Goal: Information Seeking & Learning: Learn about a topic

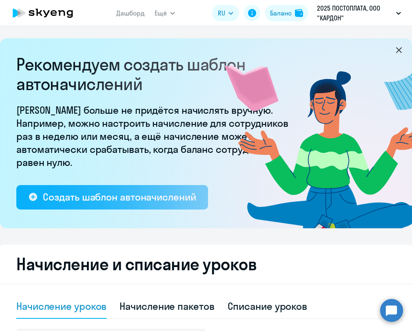
select select "10"
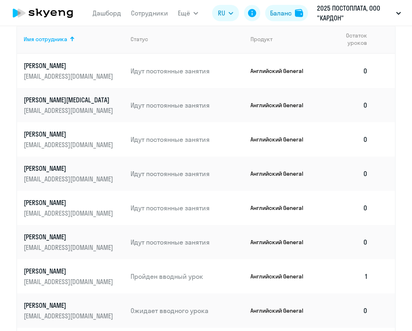
scroll to position [518, 0]
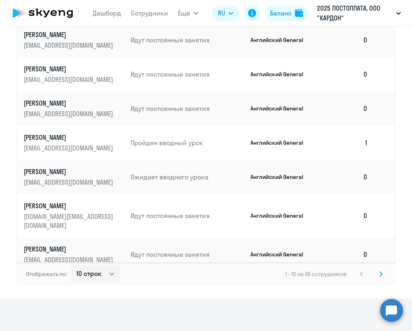
click at [383, 279] on svg-icon at bounding box center [381, 274] width 10 height 10
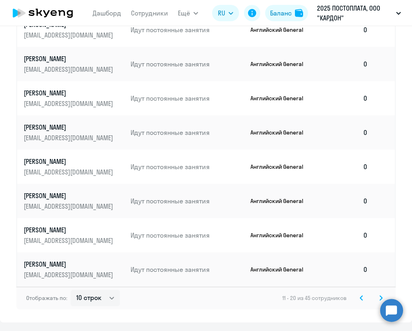
scroll to position [499, 0]
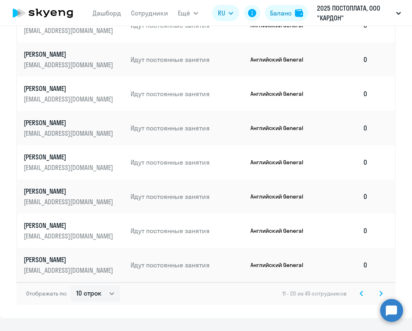
click at [380, 294] on icon at bounding box center [381, 294] width 3 height 6
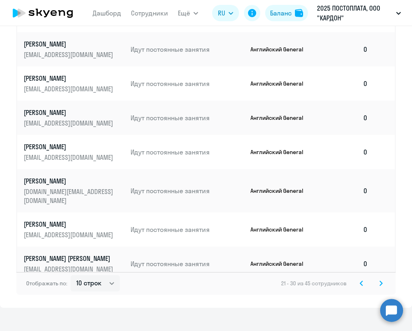
scroll to position [518, 0]
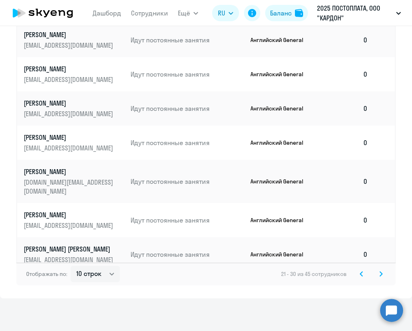
click at [385, 274] on svg-icon at bounding box center [381, 274] width 10 height 10
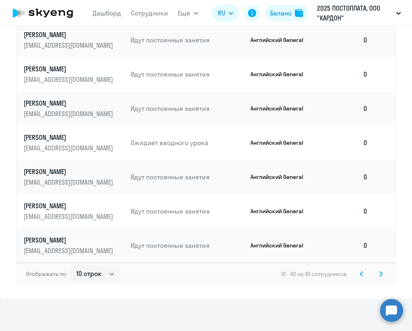
click at [361, 273] on icon at bounding box center [361, 274] width 2 height 4
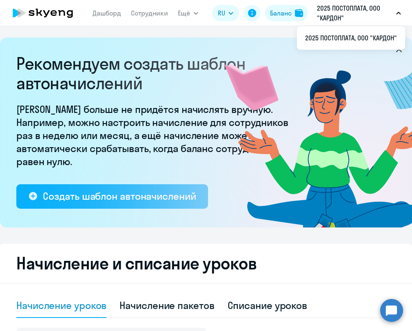
scroll to position [0, 0]
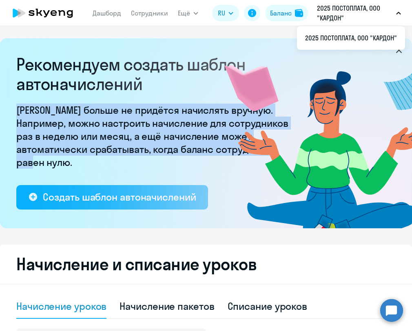
drag, startPoint x: 197, startPoint y: 158, endPoint x: 198, endPoint y: 100, distance: 58.4
click at [198, 100] on div "Рекомендуем создать шаблон автоначислений Уроки больше не придётся начислять вр…" at bounding box center [155, 132] width 278 height 155
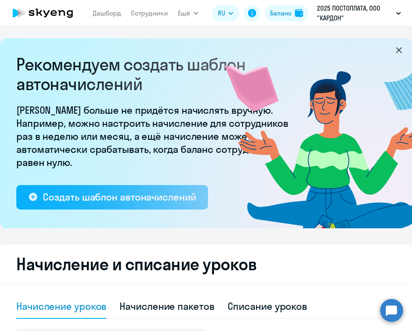
click at [191, 126] on p "[PERSON_NAME] больше не придётся начислять вручную. Например, можно настроить н…" at bounding box center [155, 136] width 278 height 65
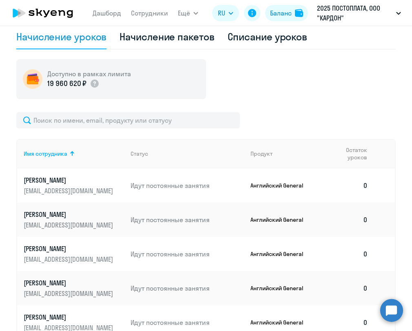
scroll to position [276, 0]
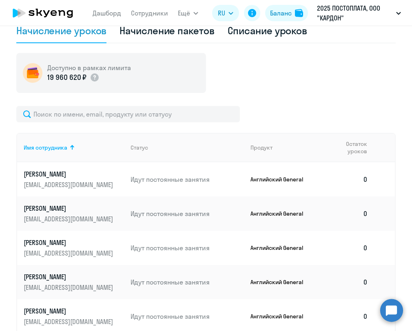
click at [76, 78] on p "19 960 620 ₽" at bounding box center [66, 77] width 39 height 11
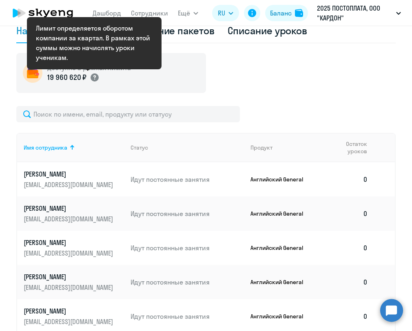
click at [96, 76] on circle at bounding box center [95, 77] width 8 height 8
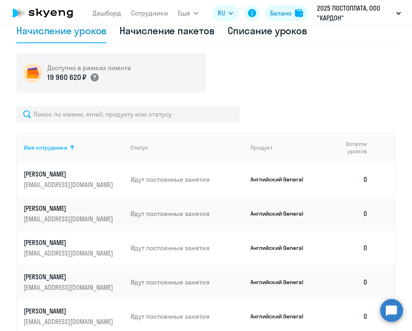
click at [97, 78] on circle at bounding box center [95, 77] width 8 height 8
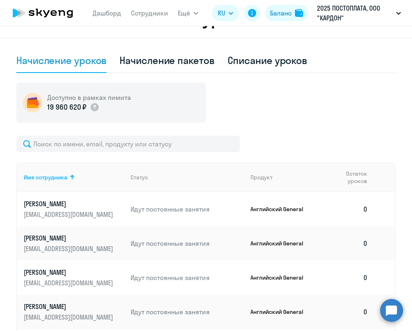
scroll to position [518, 0]
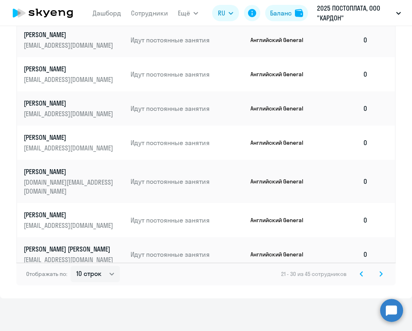
click at [380, 276] on icon at bounding box center [381, 274] width 2 height 4
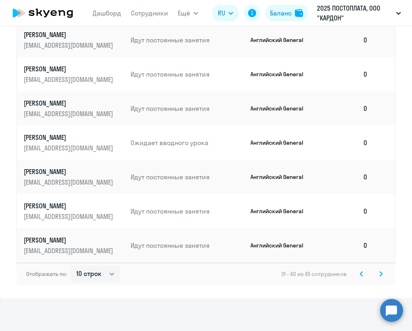
click at [381, 273] on icon at bounding box center [381, 274] width 2 height 4
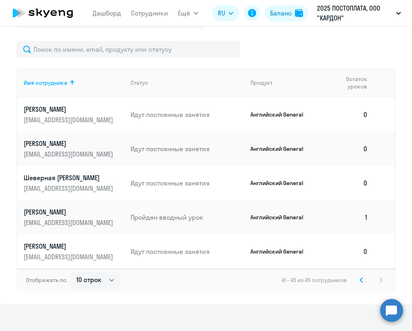
scroll to position [347, 0]
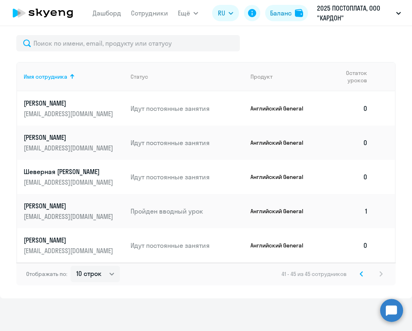
click at [362, 274] on icon at bounding box center [361, 274] width 3 height 6
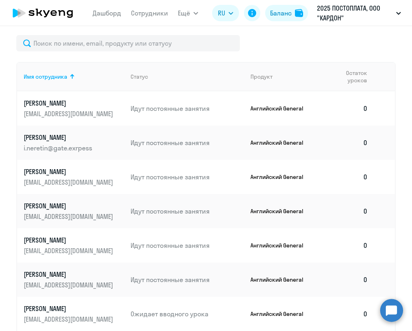
scroll to position [518, 0]
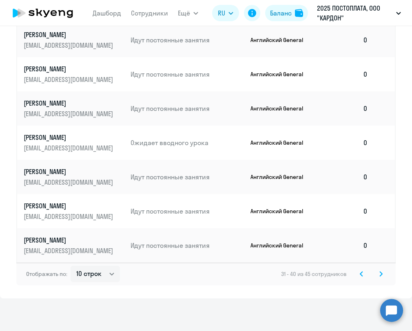
click at [362, 276] on icon at bounding box center [361, 274] width 2 height 4
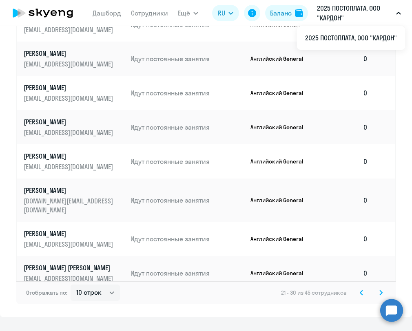
scroll to position [500, 0]
